Goal: Task Accomplishment & Management: Use online tool/utility

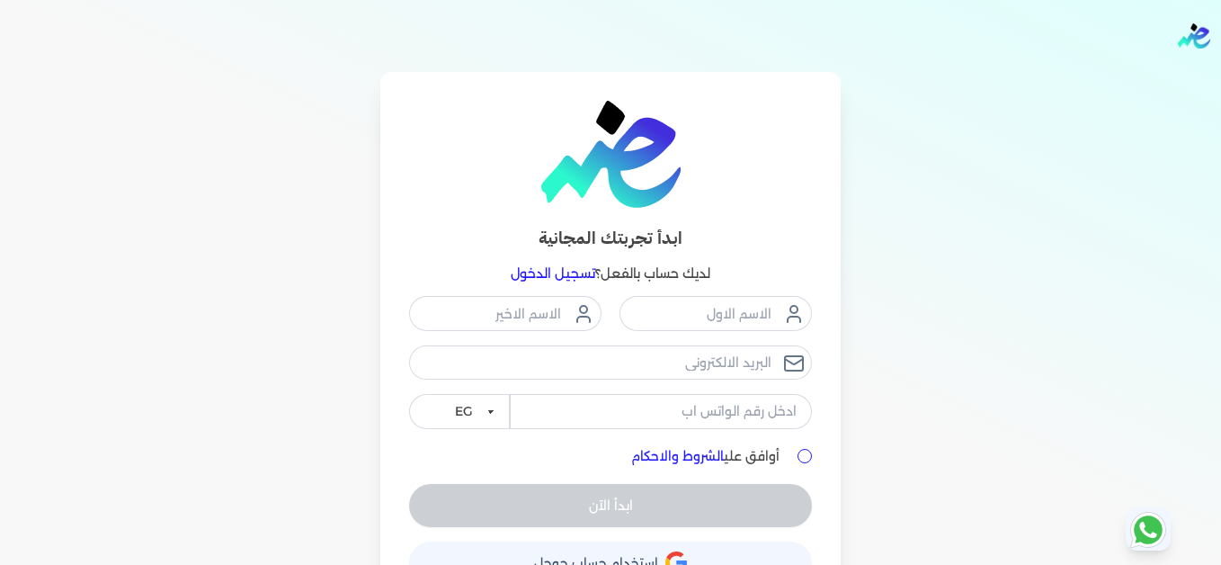
click at [580, 274] on link "تسجيل الدخول" at bounding box center [553, 273] width 85 height 16
click at [545, 268] on link "تسجيل الدخول" at bounding box center [553, 273] width 85 height 16
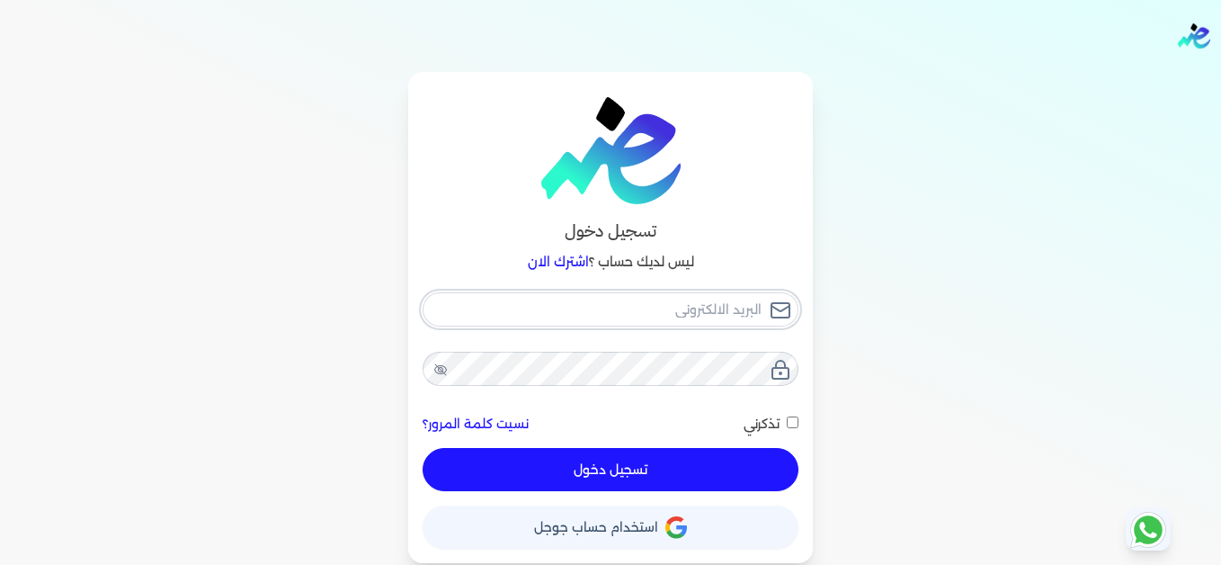
click at [695, 309] on input "email" at bounding box center [611, 309] width 376 height 34
type input "[EMAIL_ADDRESS][DOMAIN_NAME]"
click at [759, 462] on button "تسجيل دخول" at bounding box center [611, 469] width 376 height 43
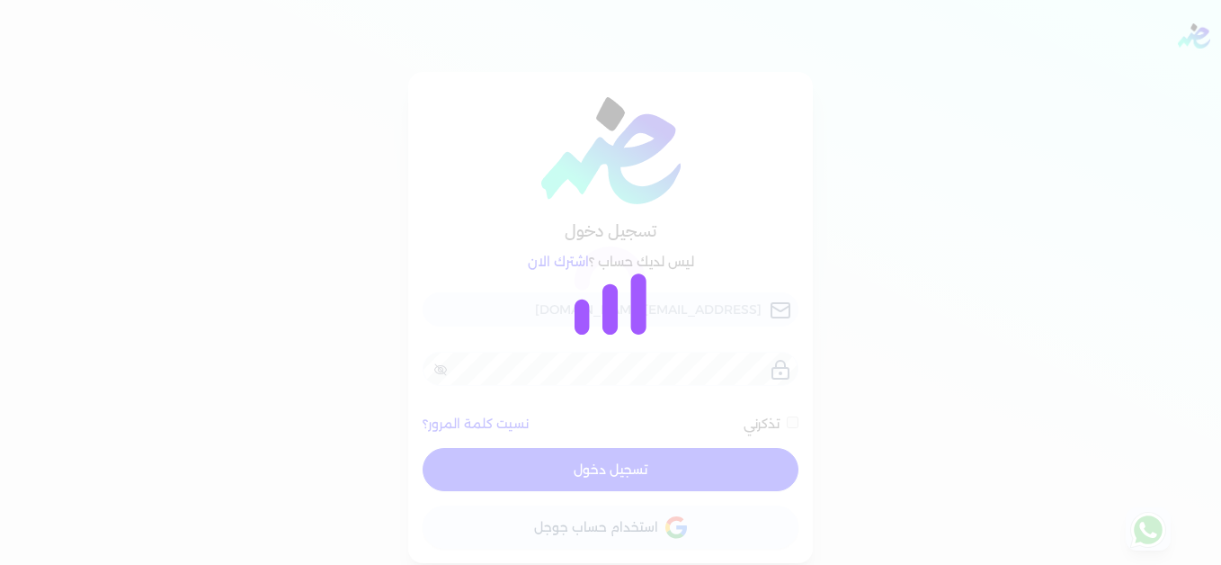
checkbox input "false"
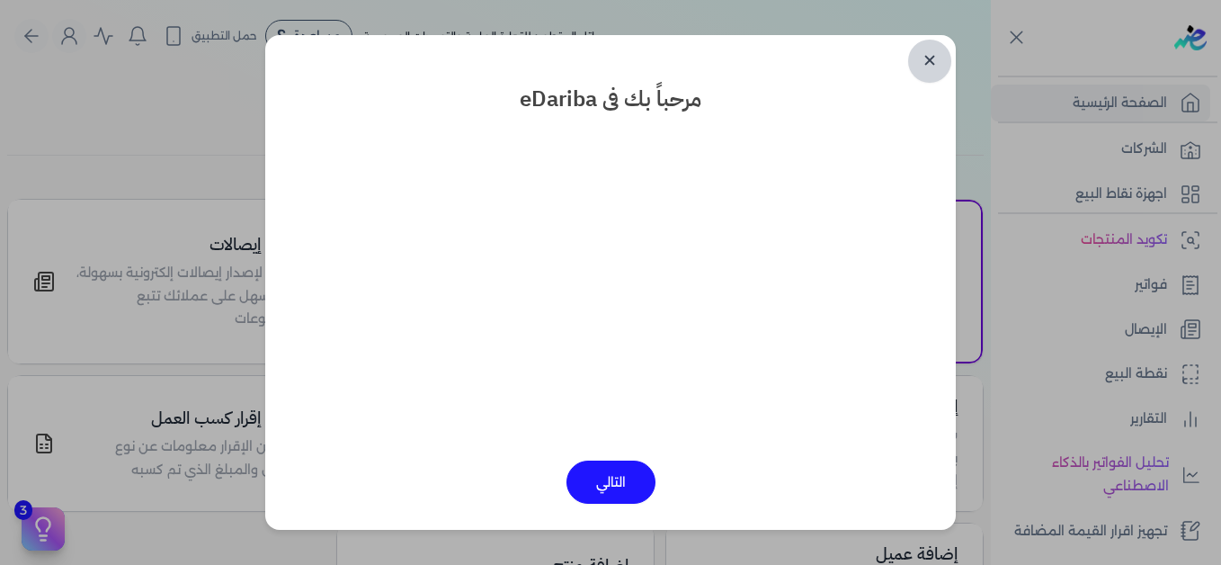
click at [934, 65] on link "✕" at bounding box center [929, 61] width 43 height 43
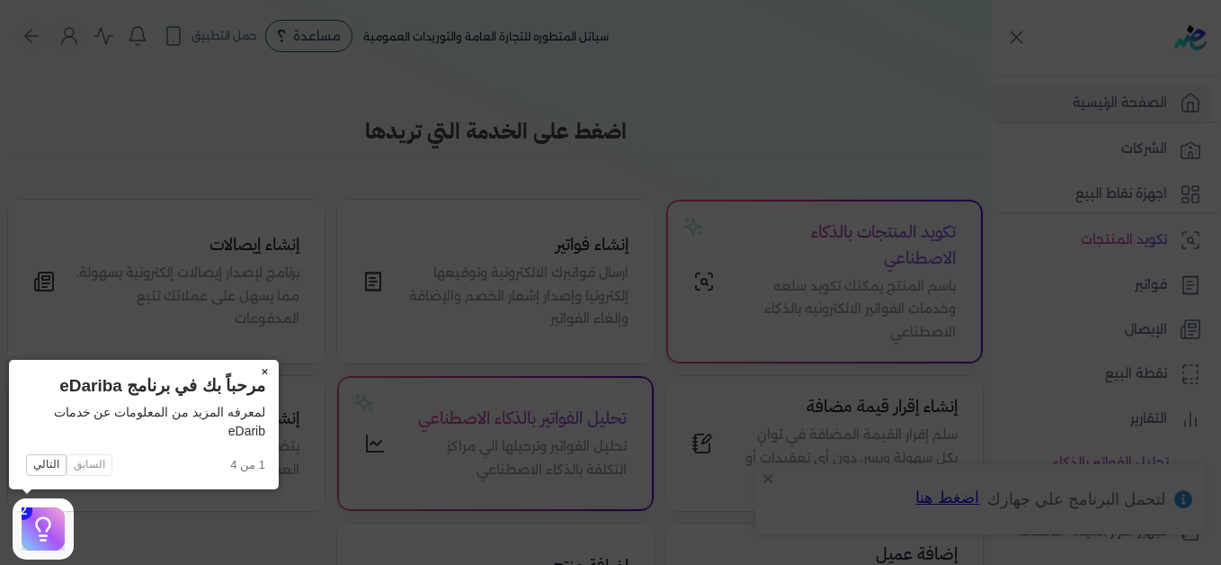
click at [264, 366] on button "×" at bounding box center [264, 372] width 29 height 25
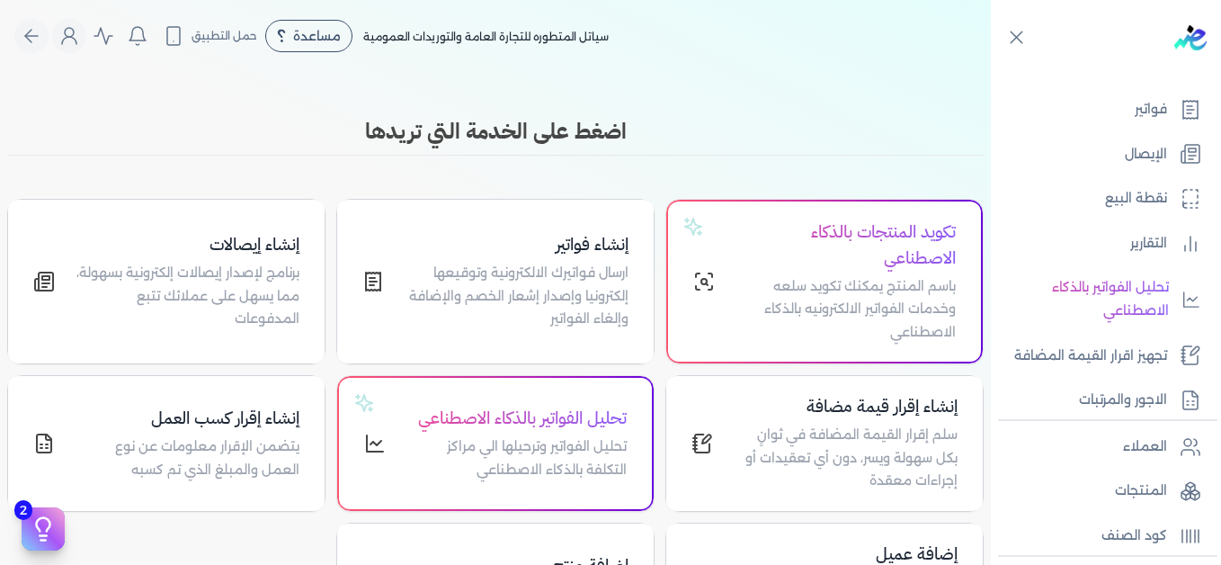
scroll to position [360, 0]
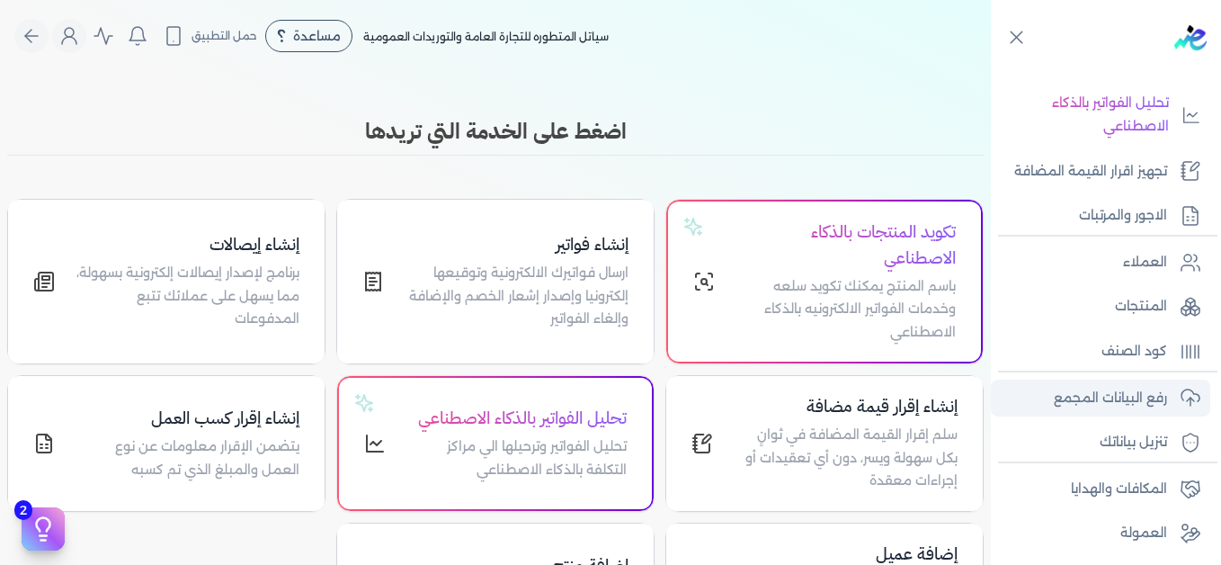
click at [1107, 394] on p "رفع البيانات المجمع" at bounding box center [1110, 398] width 113 height 23
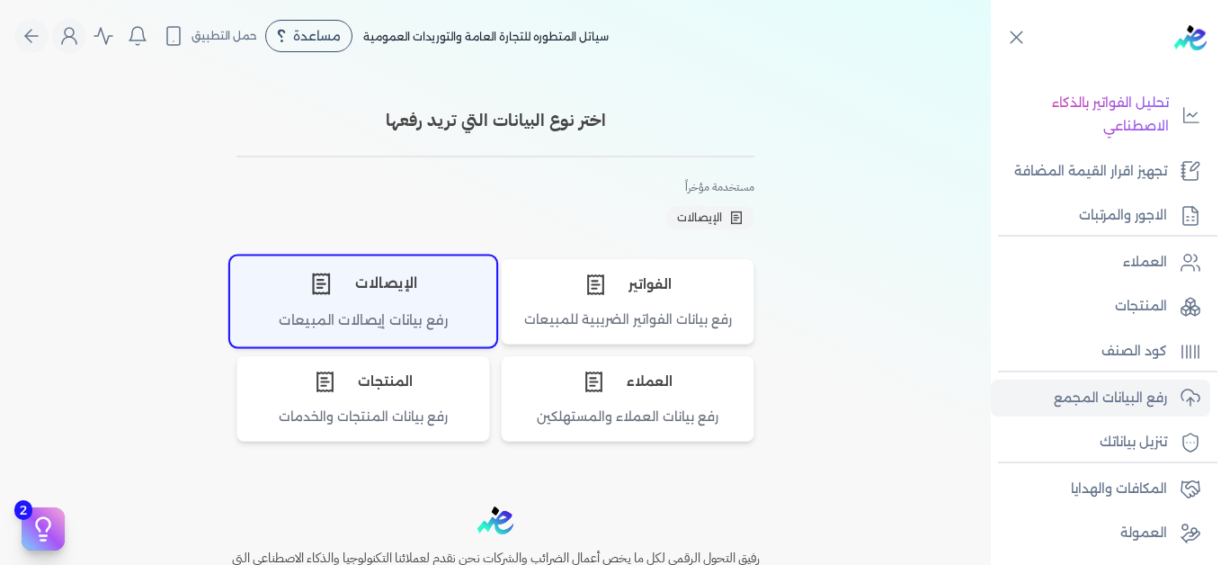
click at [399, 309] on div "الإيصالات" at bounding box center [363, 283] width 264 height 54
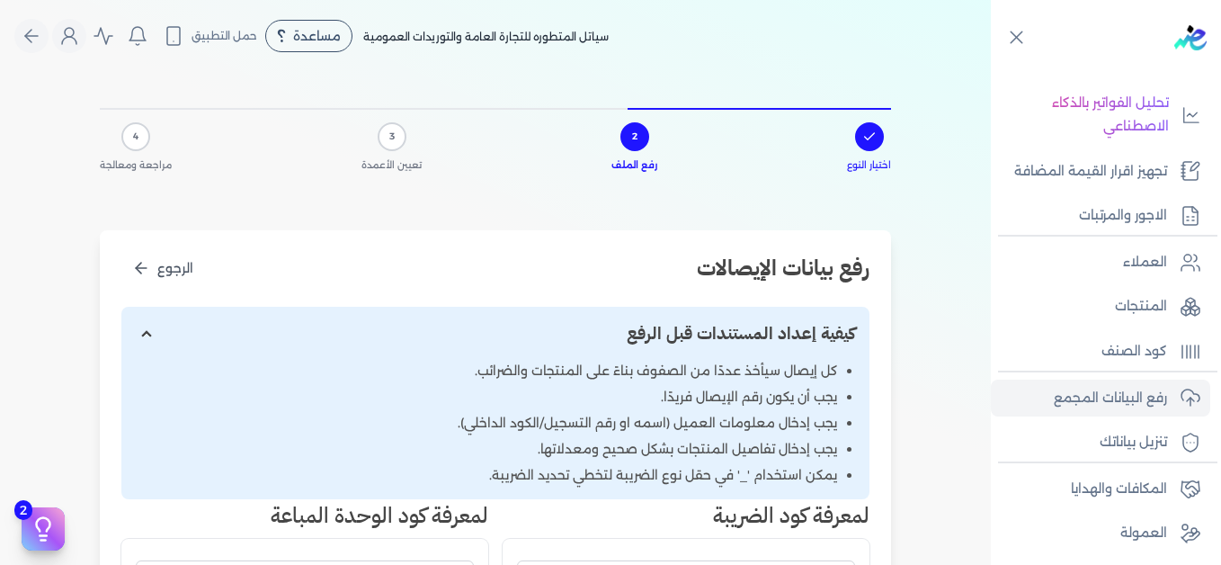
scroll to position [540, 0]
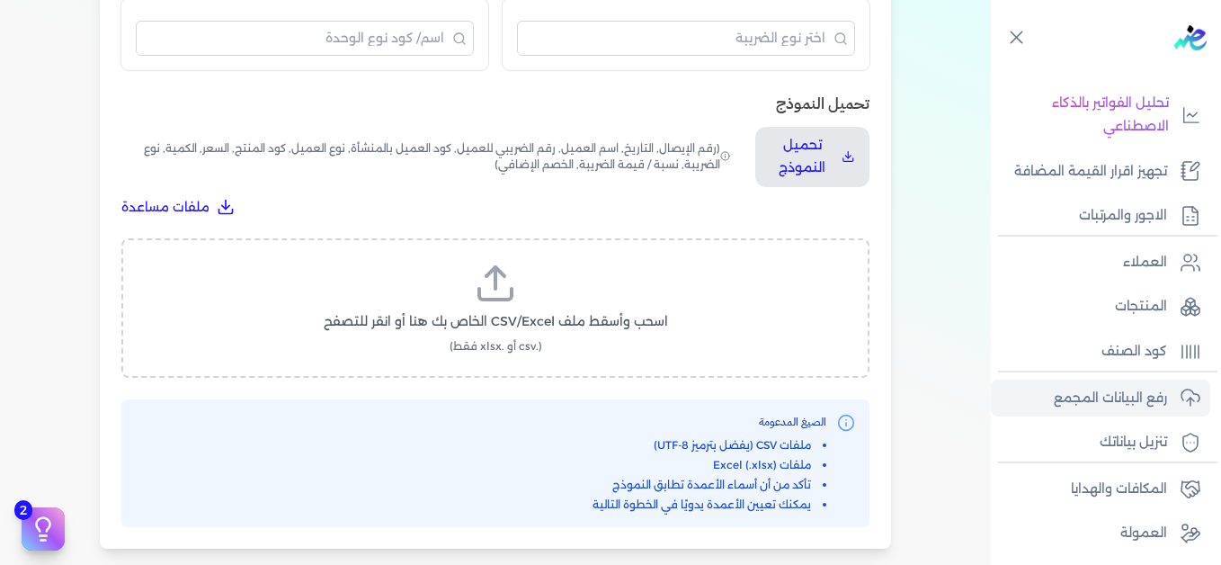
click at [495, 334] on label "اسحب وأسقط ملف CSV/Excel الخاص بك هنا أو انقر للتصفح (.csv أو .xlsx فقط)" at bounding box center [496, 308] width 702 height 93
click at [0, 0] on input "اسحب وأسقط ملف CSV/Excel الخاص بك هنا أو انقر للتصفح (.csv أو .xlsx فقط)" at bounding box center [0, 0] width 0 height 0
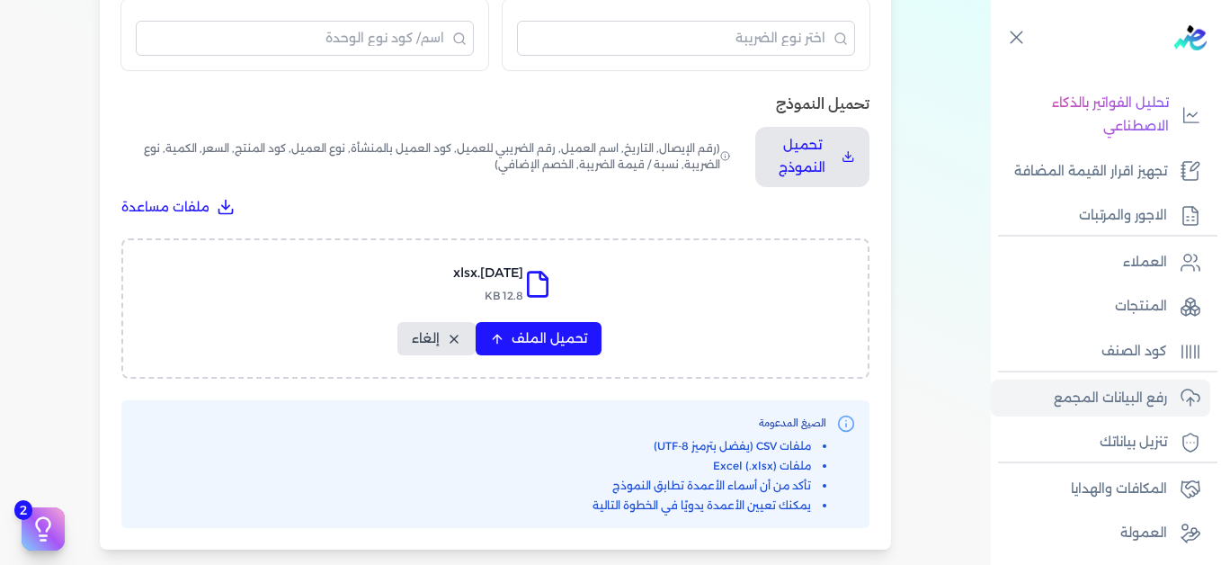
click at [566, 357] on div "[DATE].xlsx 12.8 KB تحميل الملف إلغاء" at bounding box center [495, 308] width 748 height 140
click at [572, 344] on span "تحميل الملف" at bounding box center [550, 338] width 76 height 19
select select "التاريخ"
select select "أسم العميل"
select select "نوع العميل"
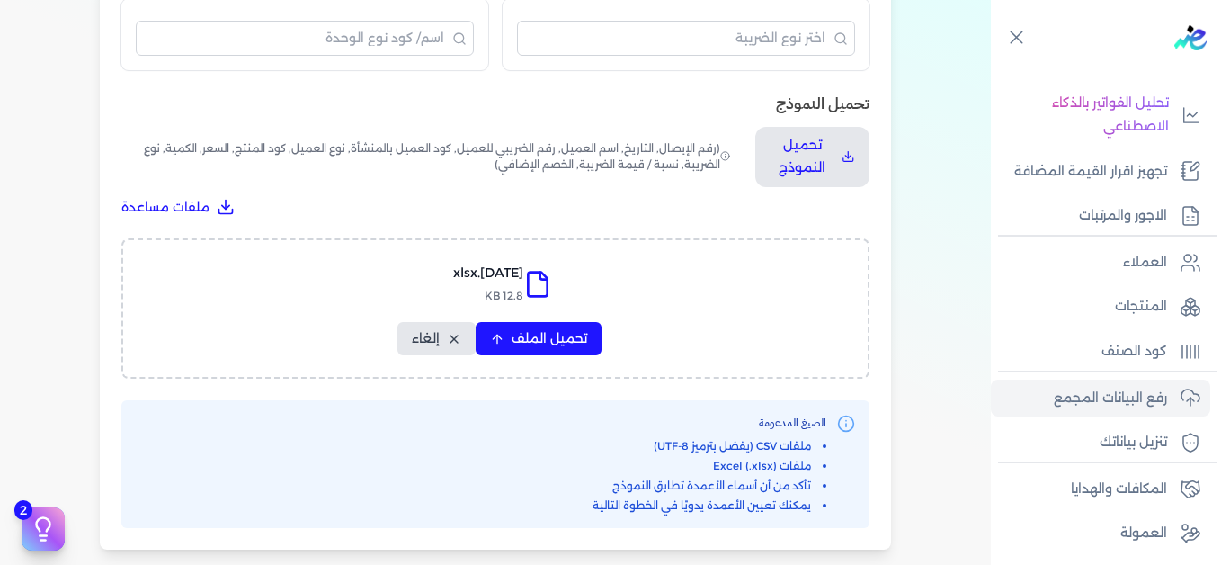
select select "وصف البند"
select select "السعر"
select select "الكمية"
select select "نوع الضريبة"
select select "نسبة / قيمة الضريبة"
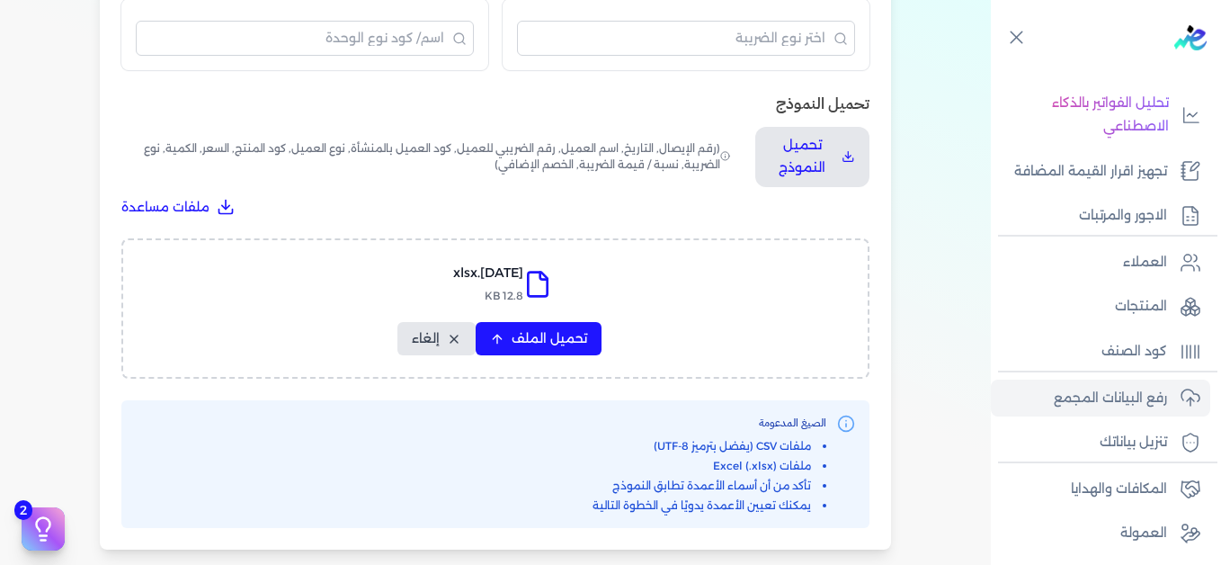
select select "خصم اضافي"
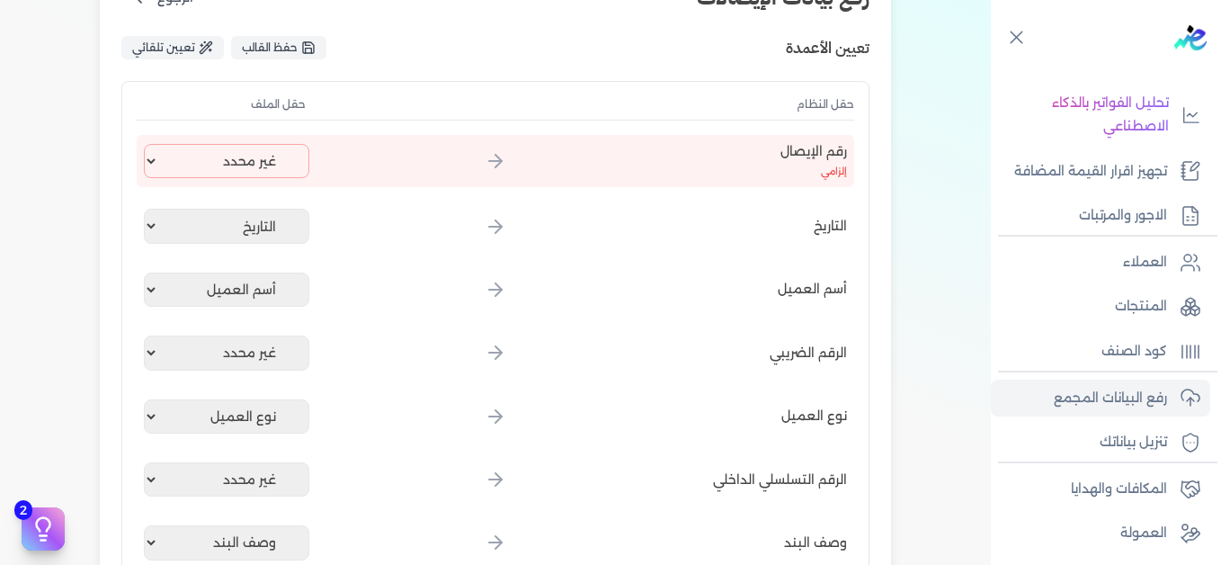
scroll to position [270, 0]
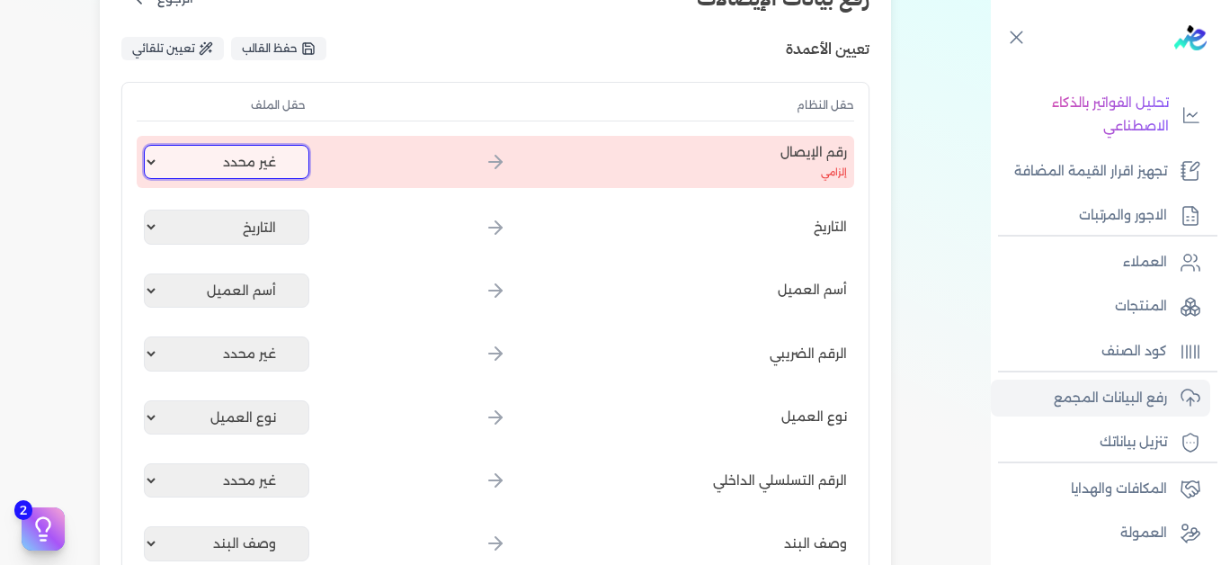
click at [265, 172] on select "غير محدد إيصال رقم التاريخ كود العميل بالمنشأة أسم العميل الرقم الضريبي للعميل …" at bounding box center [227, 162] width 166 height 34
select select "إيصال رقم"
click at [148, 145] on select "غير محدد إيصال رقم التاريخ كود العميل بالمنشأة أسم العميل الرقم الضريبي للعميل …" at bounding box center [227, 162] width 166 height 34
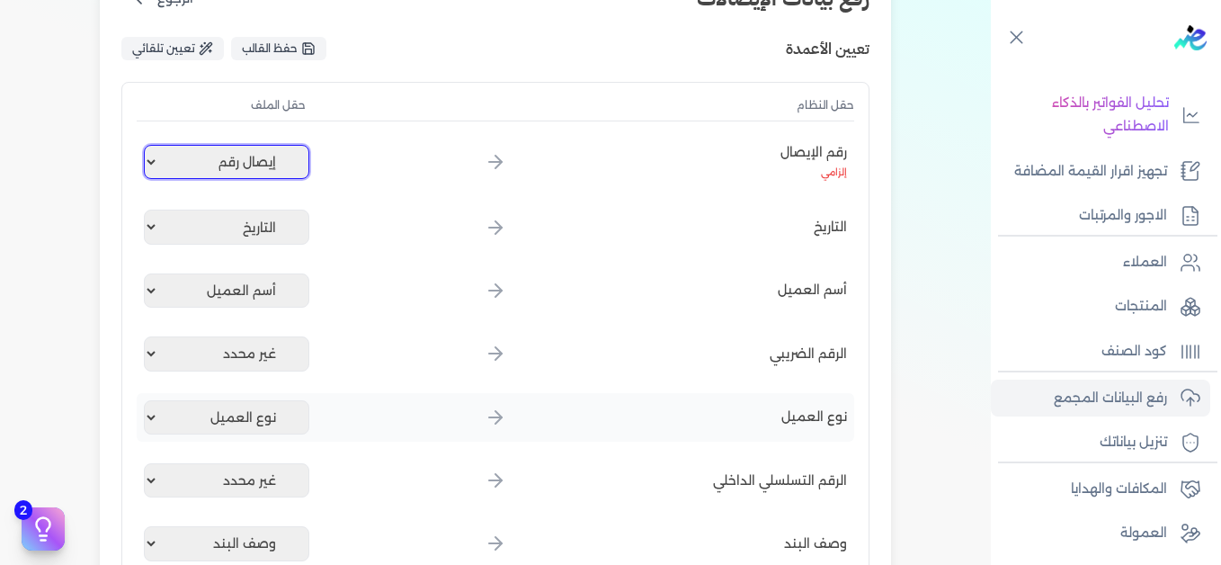
scroll to position [540, 0]
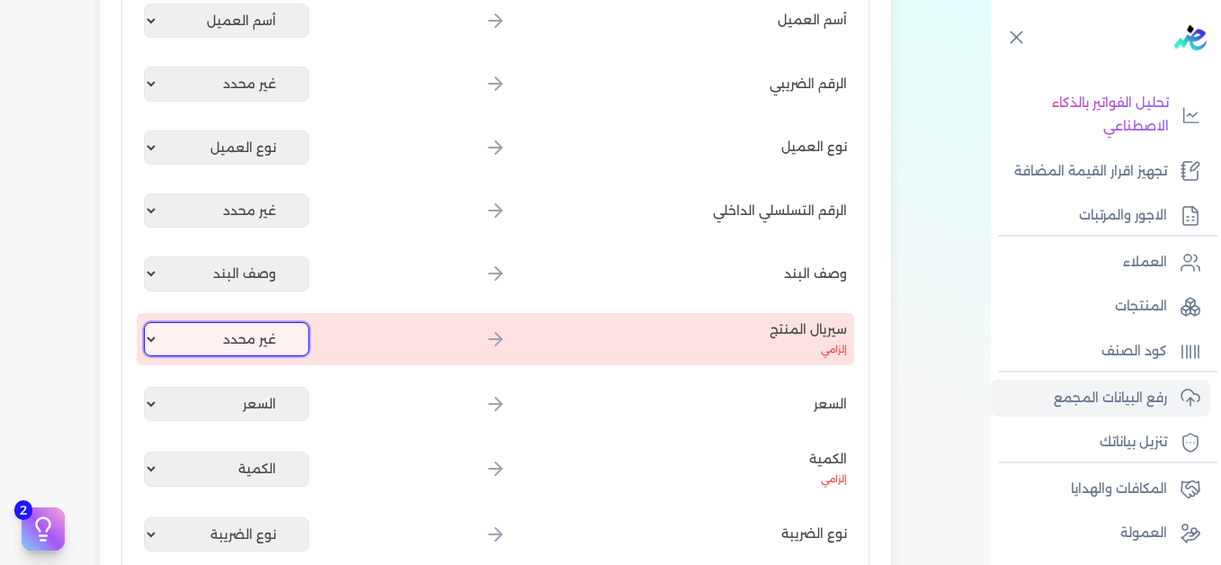
click at [256, 344] on select "غير محدد إيصال رقم التاريخ كود العميل بالمنشأة أسم العميل الرقم الضريبي للعميل …" at bounding box center [227, 339] width 166 height 34
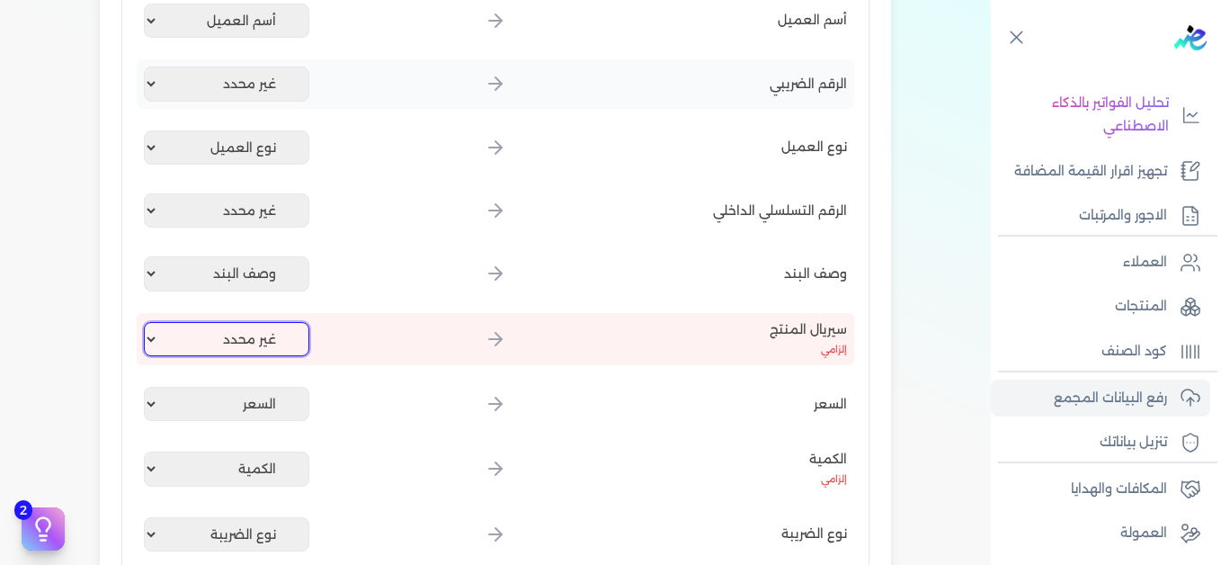
select select "كود المنتج الداخلي"
click at [148, 322] on select "غير محدد إيصال رقم التاريخ كود العميل بالمنشأة أسم العميل الرقم الضريبي للعميل …" at bounding box center [227, 339] width 166 height 34
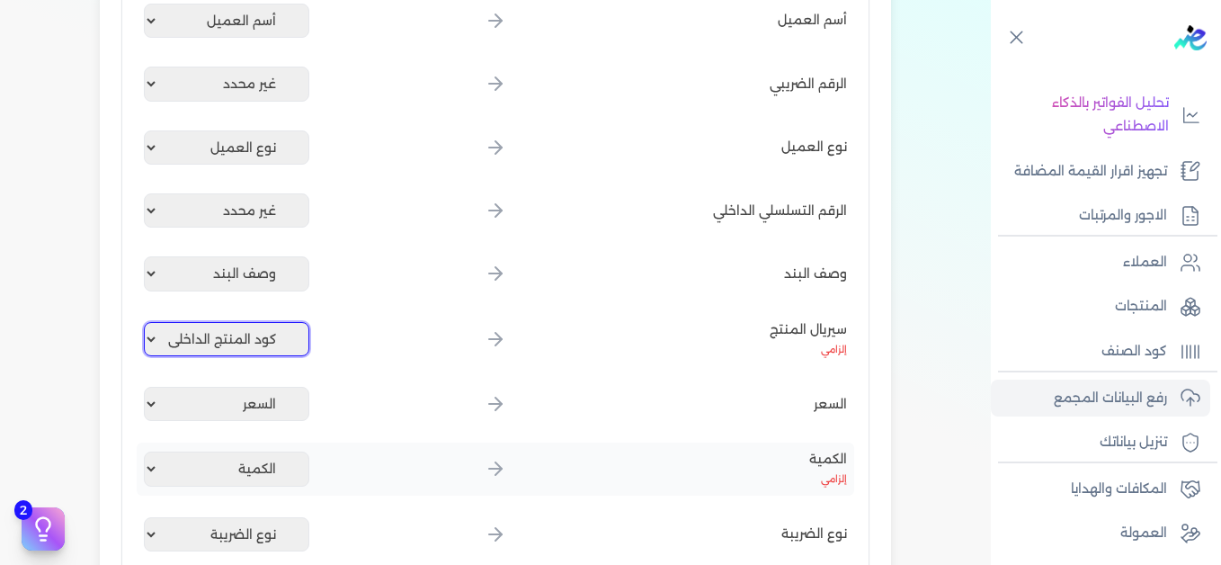
scroll to position [989, 0]
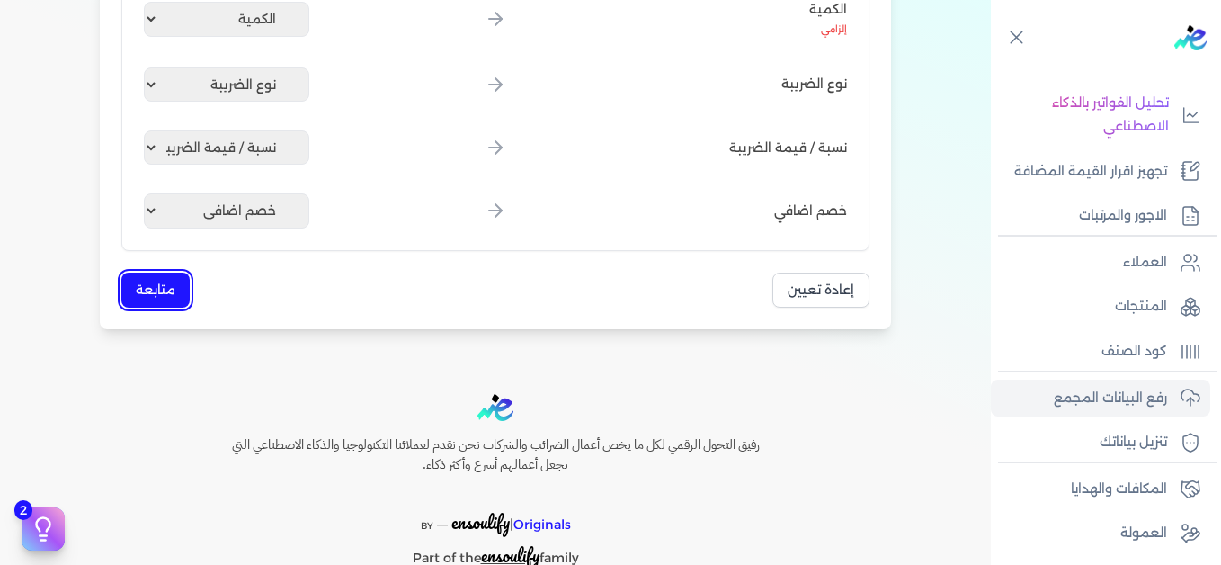
click at [163, 291] on button "متابعة" at bounding box center [155, 290] width 68 height 35
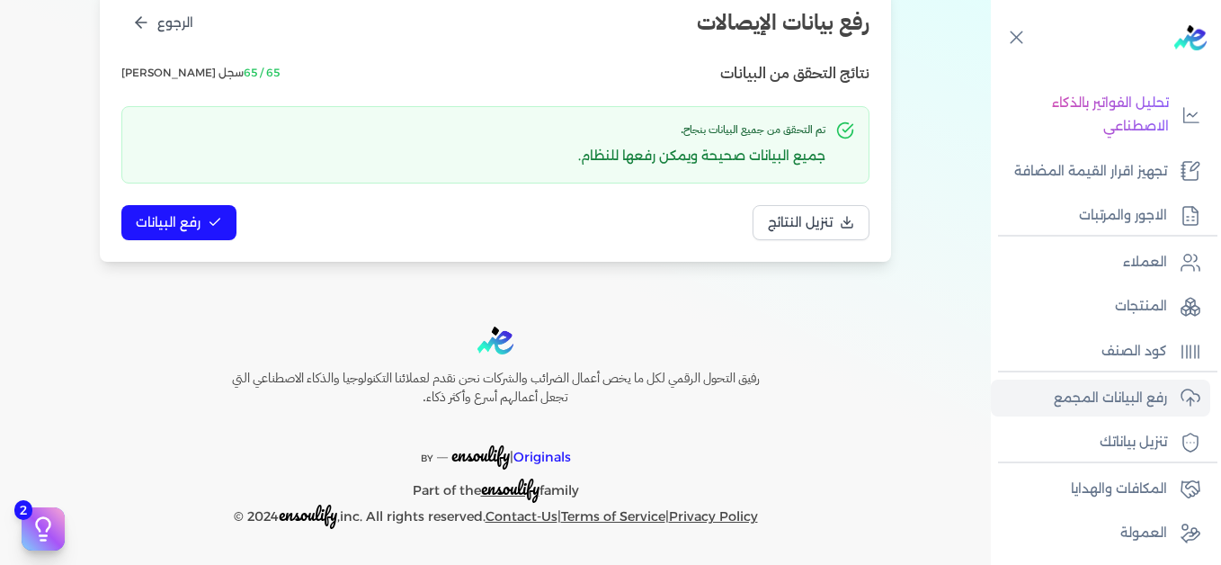
scroll to position [246, 0]
click at [206, 221] on button "رفع البيانات" at bounding box center [178, 222] width 115 height 35
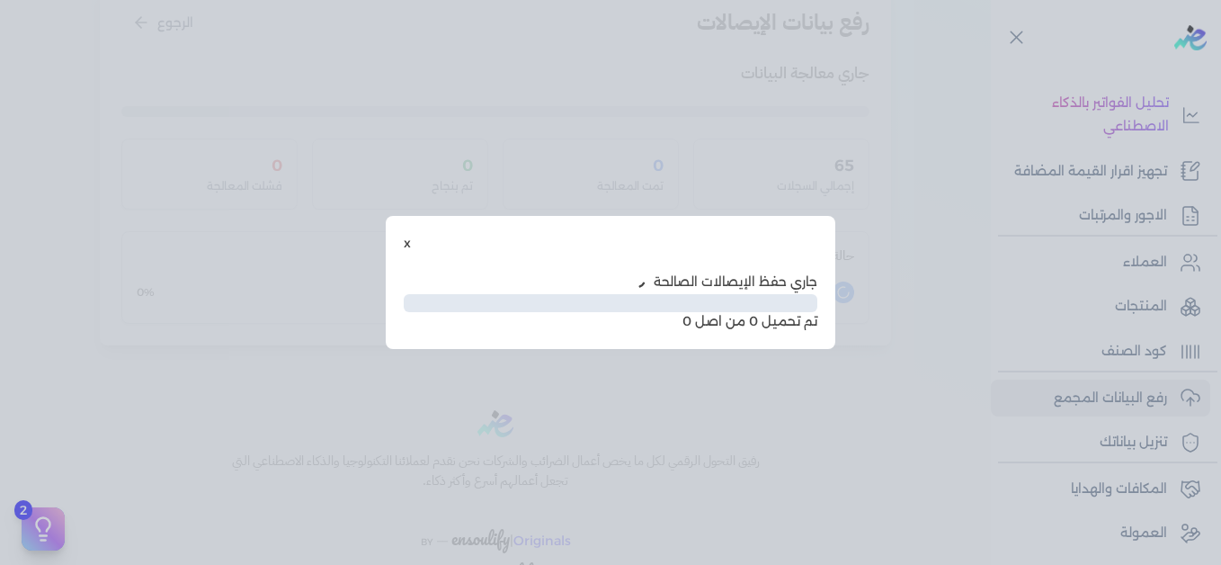
scroll to position [147, 0]
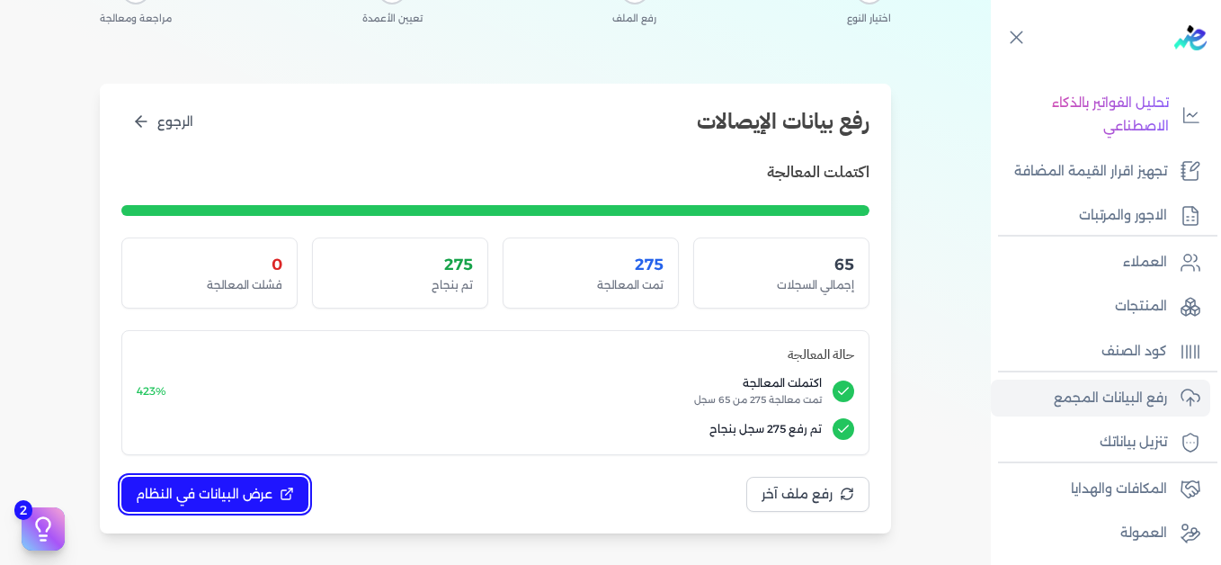
click at [263, 487] on span "عرض البيانات في النظام" at bounding box center [204, 494] width 137 height 19
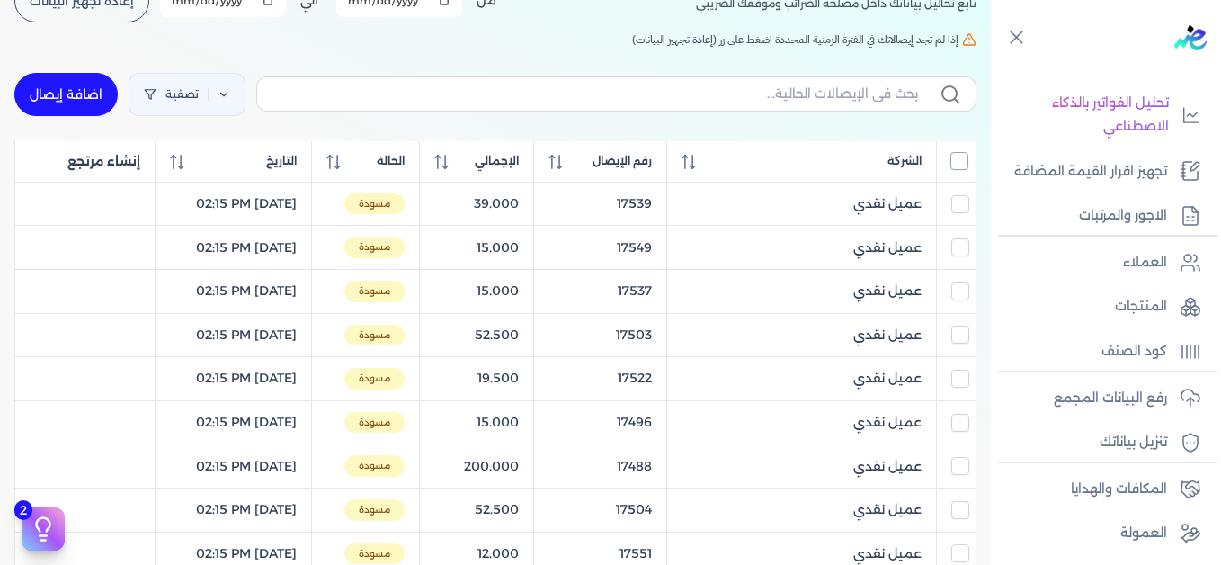
click at [962, 161] on input "All items unselected" at bounding box center [960, 161] width 18 height 18
checkbox input "true"
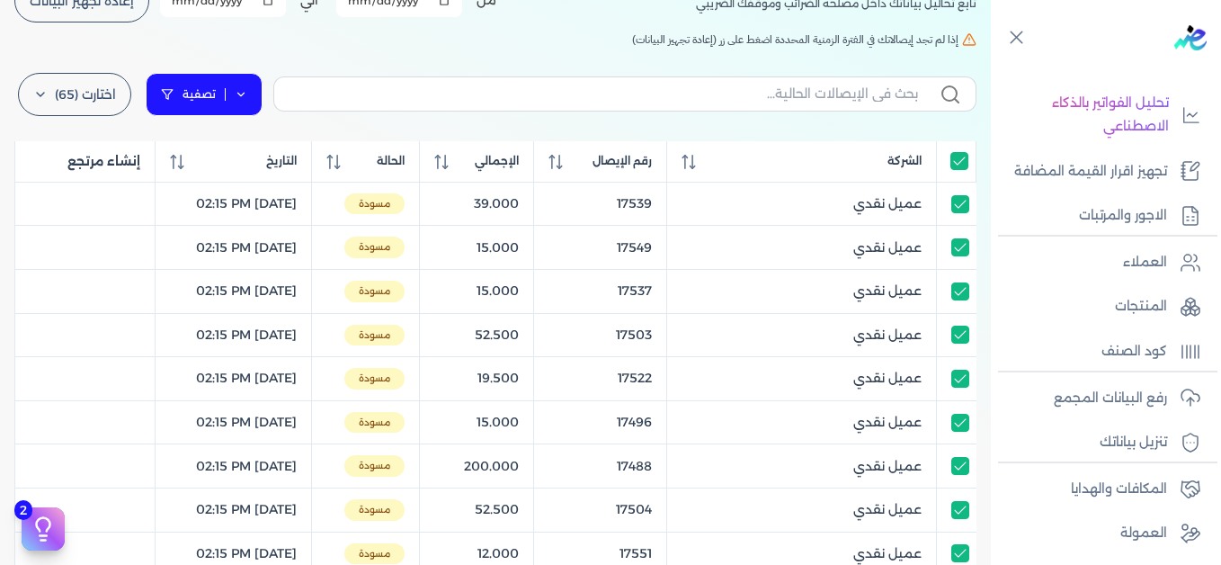
click at [259, 98] on link "تصفية" at bounding box center [204, 94] width 117 height 43
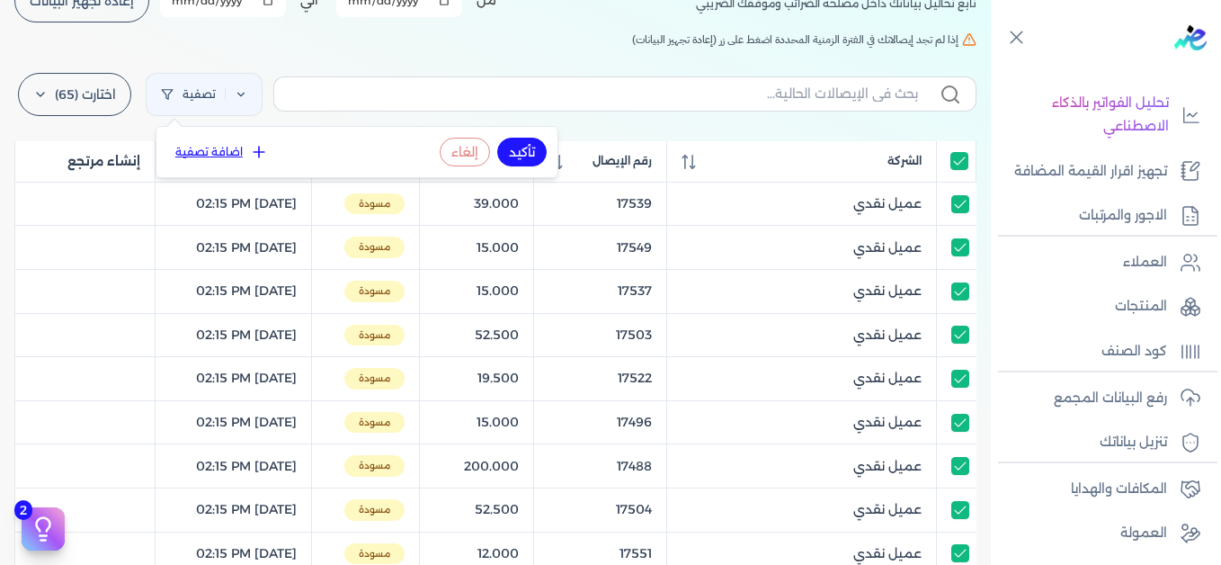
click at [258, 152] on icon at bounding box center [259, 152] width 18 height 18
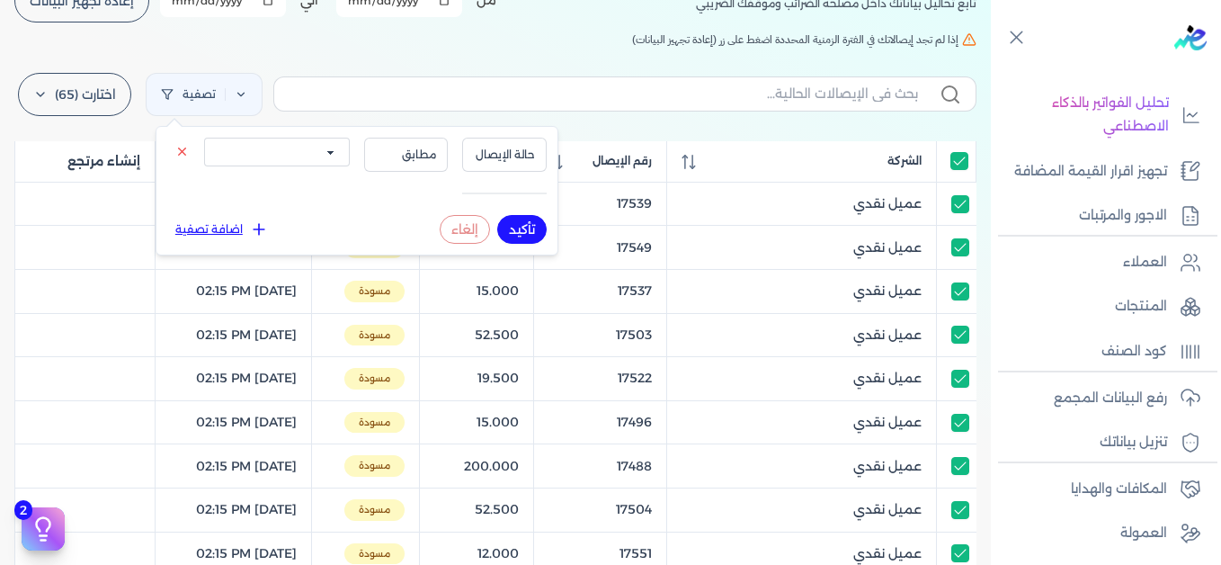
click at [300, 163] on select "الكل مقبولة غير مقبولة يتم مراجعتها ملغية مرفوضة مسودة" at bounding box center [277, 152] width 146 height 29
select select "draft"
click at [204, 138] on select "الكل مقبولة غير مقبولة يتم مراجعتها ملغية مرفوضة مسودة" at bounding box center [277, 152] width 146 height 29
click at [540, 228] on button "تأكيد" at bounding box center [521, 229] width 49 height 29
click at [407, 34] on h5 "إذا لم تجد إيصالاتك في الفترة الزمنية المحددة اضغط على زر (إعادة تجهيز البيانات)" at bounding box center [495, 39] width 962 height 16
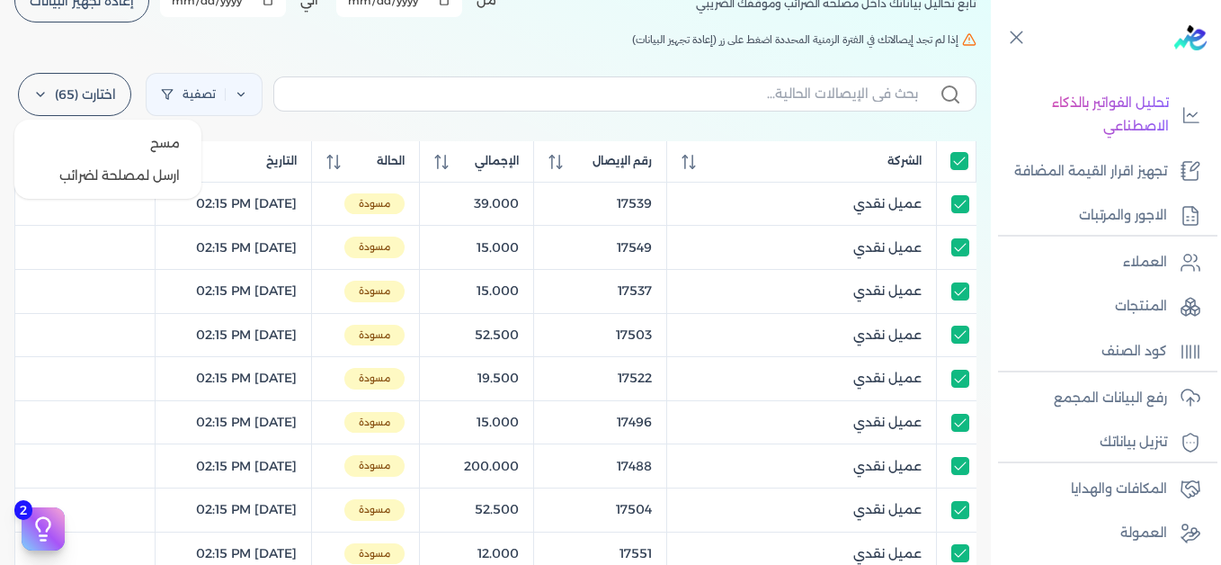
click at [94, 95] on label "اختارت (65)" at bounding box center [74, 94] width 113 height 43
click at [102, 172] on button "ارسل لمصلحة لضرائب" at bounding box center [108, 175] width 173 height 32
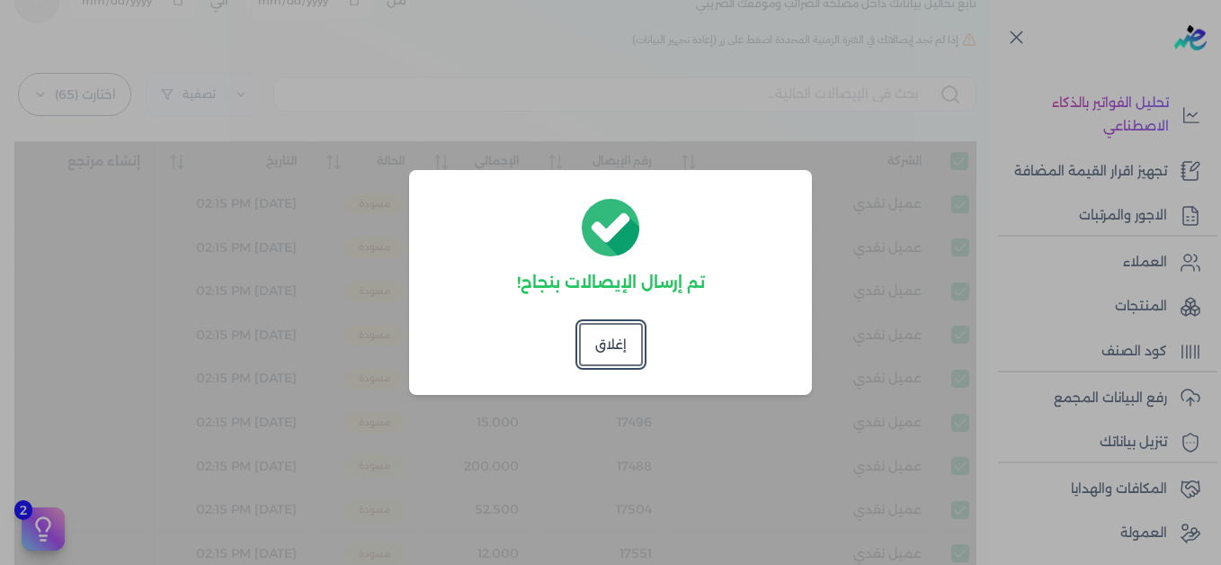
checkbox input "true"
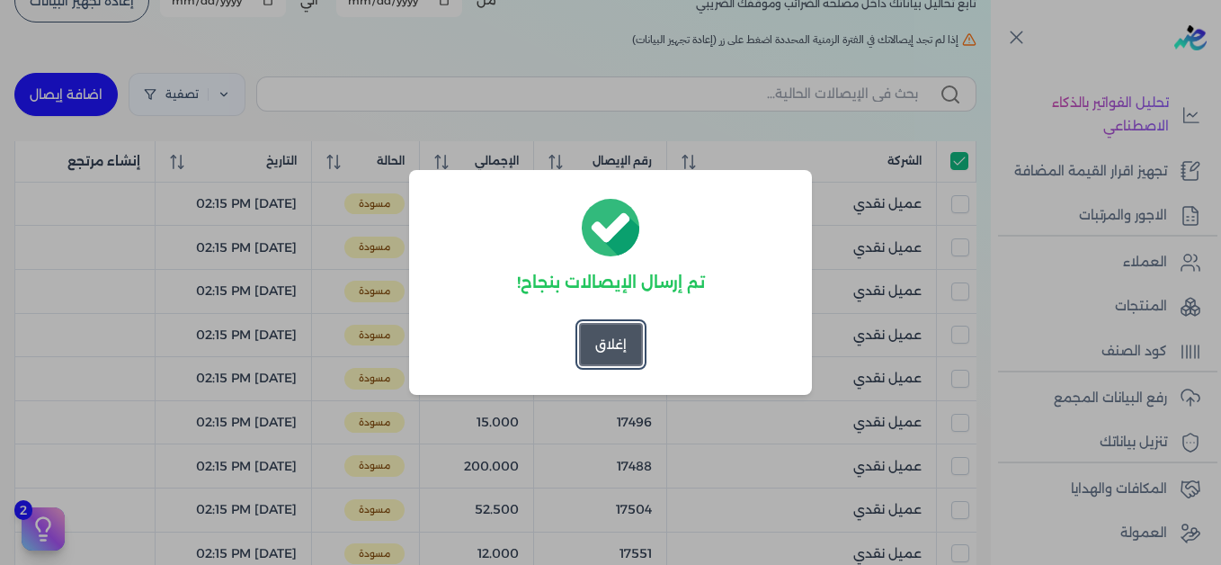
click at [610, 345] on button "إغلاق" at bounding box center [611, 344] width 64 height 43
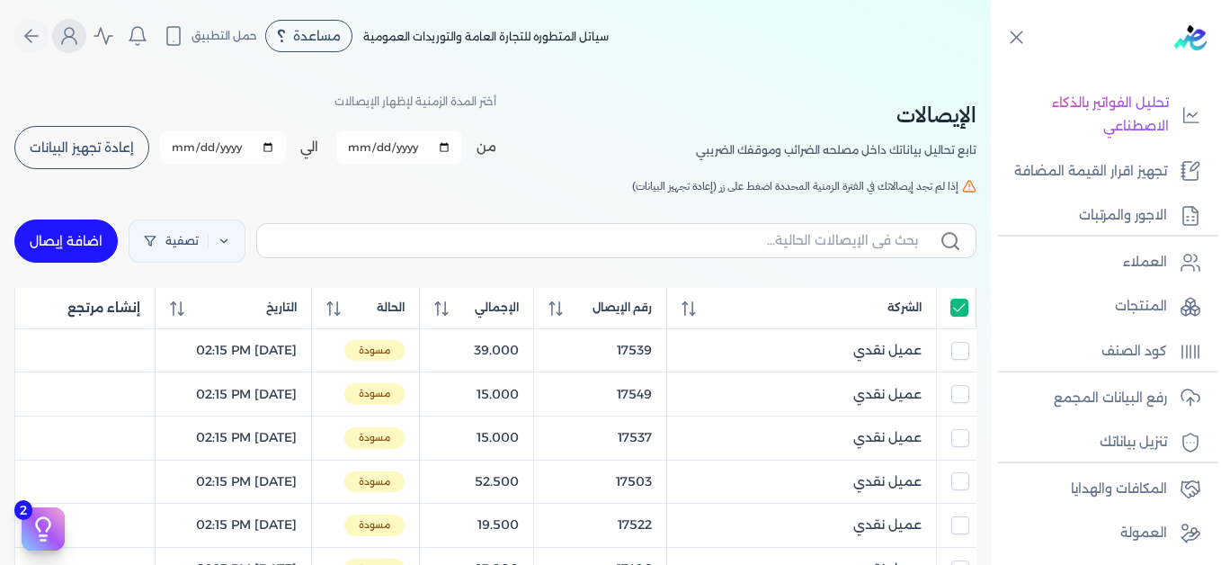
click at [80, 45] on icon "Global" at bounding box center [69, 36] width 22 height 22
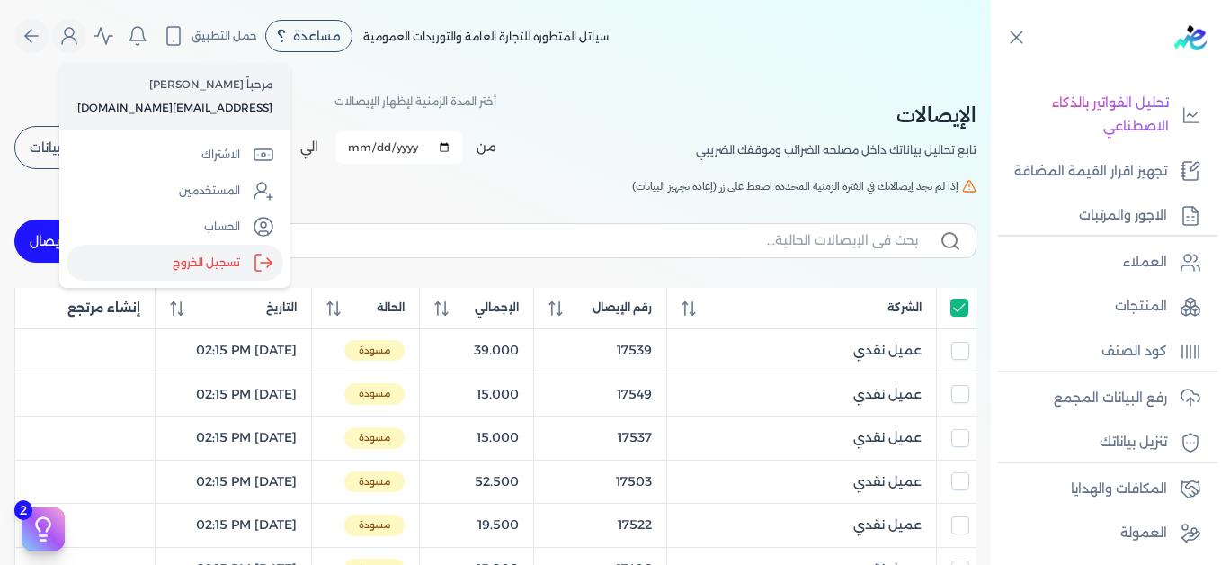
click at [214, 266] on label "تسجيل الخروج" at bounding box center [175, 263] width 217 height 36
click at [991, 72] on input "Close" at bounding box center [991, 72] width 0 height 0
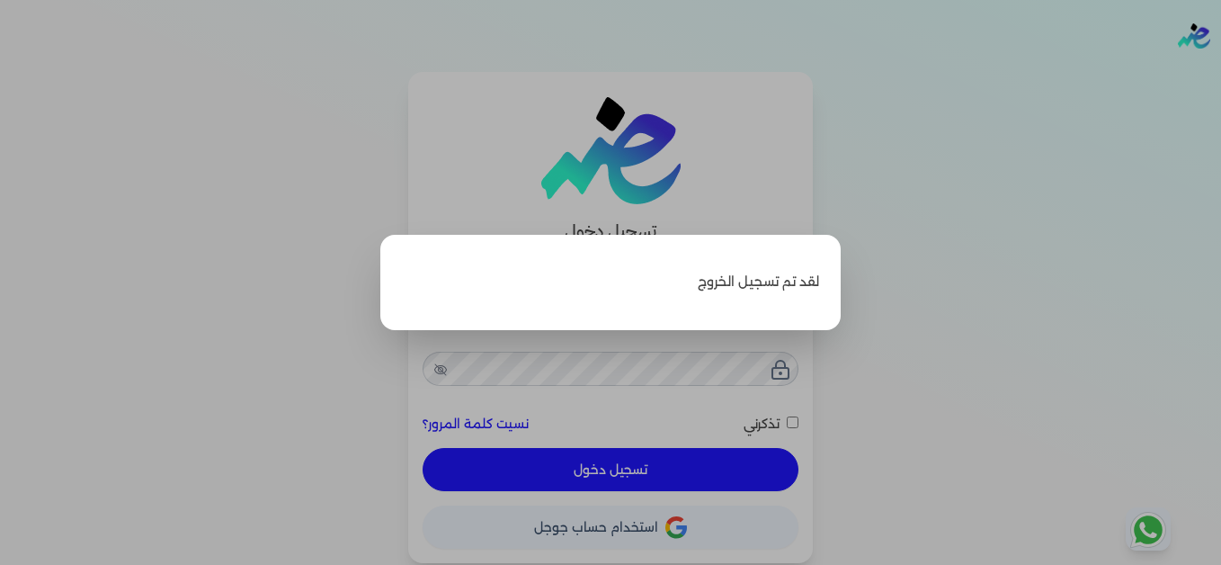
click at [1103, 188] on label "Close" at bounding box center [610, 282] width 1221 height 565
click at [1221, 72] on input "Close" at bounding box center [1221, 72] width 0 height 0
